Goal: Information Seeking & Learning: Check status

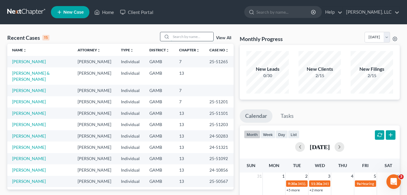
click at [173, 36] on input "search" at bounding box center [192, 36] width 42 height 9
type input "ronne"
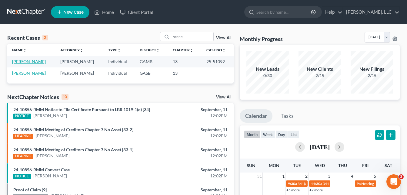
click at [30, 62] on link "[PERSON_NAME]" at bounding box center [29, 61] width 34 height 5
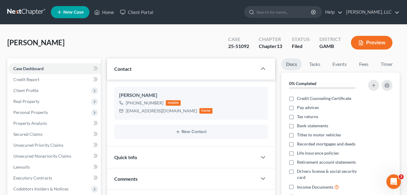
click at [108, 39] on div "[PERSON_NAME] Upgraded Case 25-51092 Chapter Chapter 13 Status [GEOGRAPHIC_DATA…" at bounding box center [203, 45] width 393 height 26
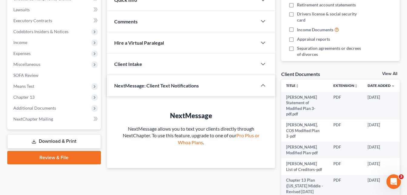
scroll to position [158, 0]
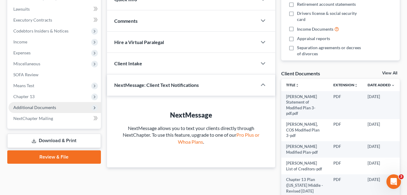
click at [36, 107] on span "Additional Documents" at bounding box center [34, 107] width 43 height 5
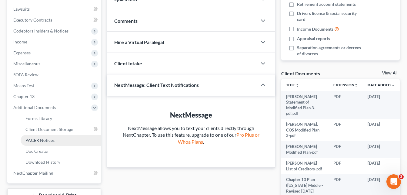
click at [42, 139] on span "PACER Notices" at bounding box center [39, 139] width 29 height 5
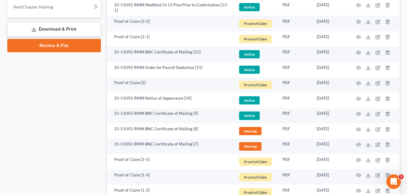
scroll to position [315, 0]
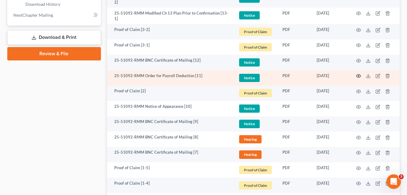
click at [359, 76] on circle "button" at bounding box center [358, 75] width 1 height 1
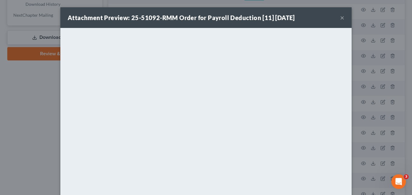
click at [340, 18] on button "×" at bounding box center [342, 17] width 4 height 7
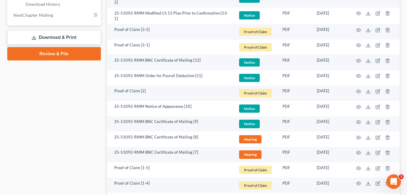
click at [106, 12] on div "Forms Library Client Document Storage PACER Notices Doc Creator Download Histor…" at bounding box center [253, 55] width 299 height 625
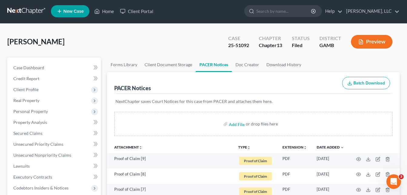
scroll to position [0, 0]
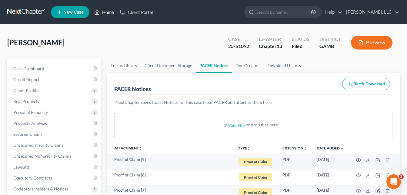
drag, startPoint x: 107, startPoint y: 12, endPoint x: 102, endPoint y: 12, distance: 4.9
click at [102, 12] on link "Home" at bounding box center [104, 12] width 26 height 11
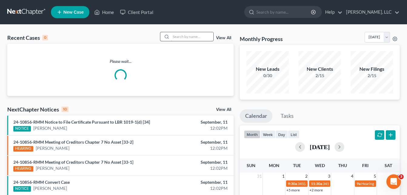
click at [179, 36] on input "search" at bounding box center [192, 36] width 42 height 9
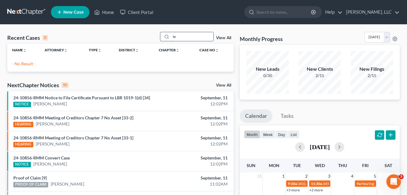
type input "t"
type input "[PERSON_NAME]"
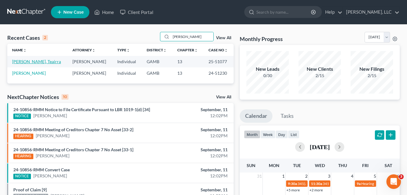
click at [23, 61] on link "[PERSON_NAME], Teairra" at bounding box center [36, 61] width 49 height 5
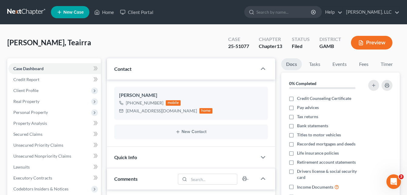
click at [105, 42] on div "[PERSON_NAME], Teairra Upgraded Case 25-51077 Chapter Chapter 13 Status Filed D…" at bounding box center [203, 45] width 393 height 26
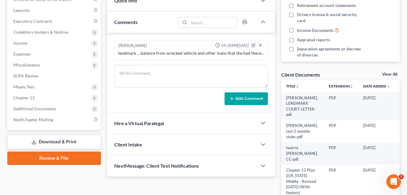
scroll to position [158, 0]
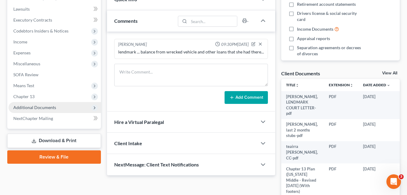
click at [33, 108] on span "Additional Documents" at bounding box center [34, 107] width 43 height 5
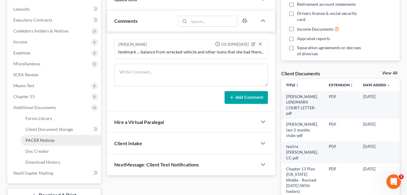
click at [48, 139] on span "PACER Notices" at bounding box center [39, 139] width 29 height 5
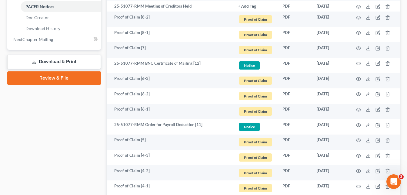
scroll to position [303, 0]
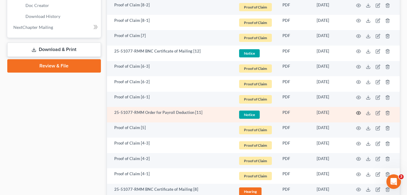
click at [359, 112] on icon "button" at bounding box center [358, 112] width 5 height 5
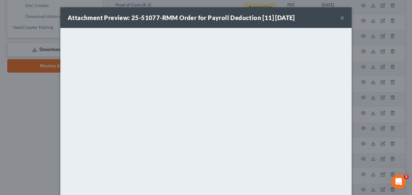
click at [340, 16] on button "×" at bounding box center [342, 17] width 4 height 7
